Goal: Find specific page/section: Find specific page/section

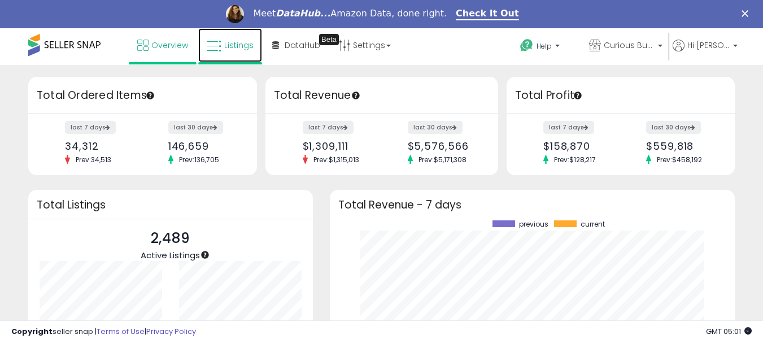
click at [254, 49] on span "Listings" at bounding box center [238, 45] width 29 height 11
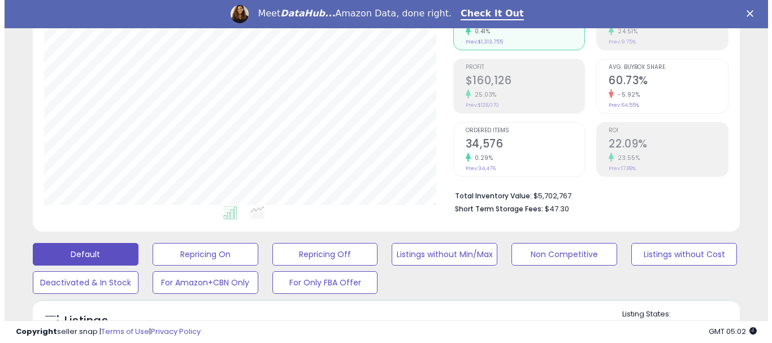
scroll to position [226, 0]
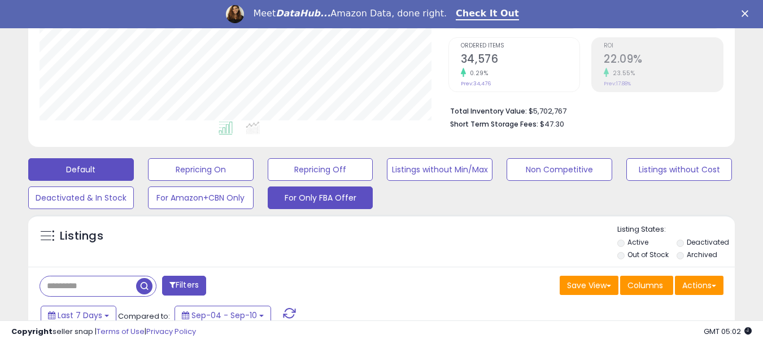
click at [333, 198] on button "For Only FBA Offer" at bounding box center [321, 197] width 106 height 23
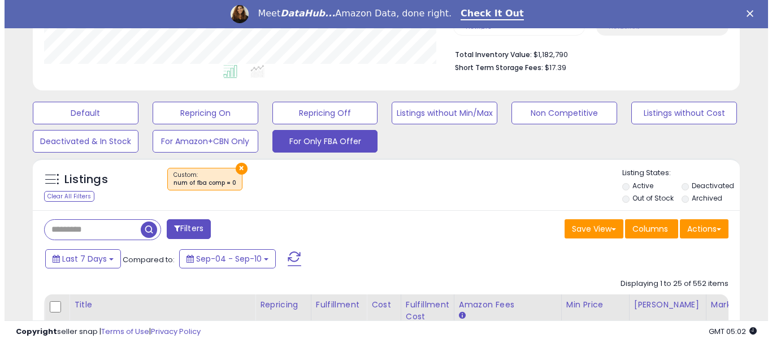
scroll to position [232, 409]
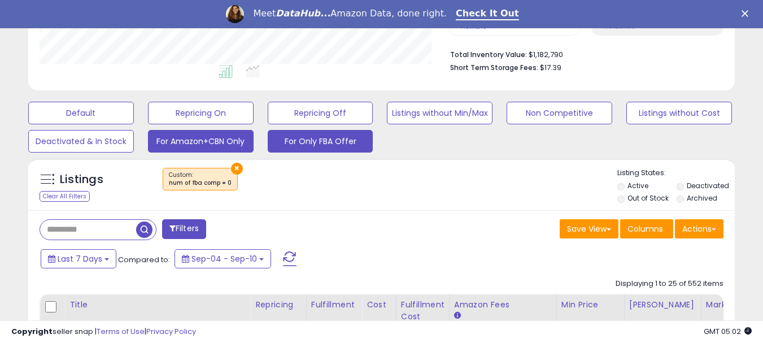
click at [199, 140] on button "For Amazon+CBN Only" at bounding box center [201, 141] width 106 height 23
